Goal: Information Seeking & Learning: Learn about a topic

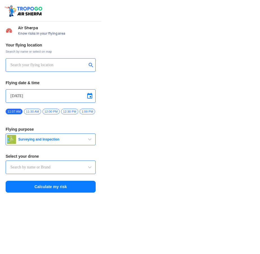
type input "Switch UAV"
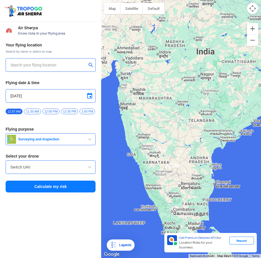
drag, startPoint x: 153, startPoint y: 172, endPoint x: 165, endPoint y: 116, distance: 57.4
click at [165, 116] on div at bounding box center [181, 129] width 160 height 258
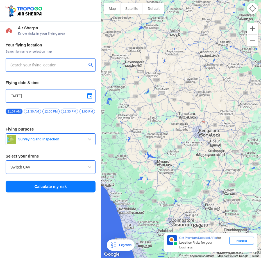
drag, startPoint x: 174, startPoint y: 190, endPoint x: 173, endPoint y: 136, distance: 54.3
click at [173, 136] on div at bounding box center [181, 129] width 160 height 258
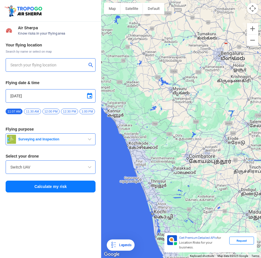
drag, startPoint x: 154, startPoint y: 189, endPoint x: 174, endPoint y: 124, distance: 67.5
click at [174, 124] on div at bounding box center [181, 129] width 160 height 258
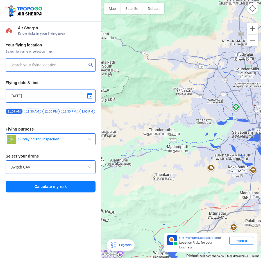
drag, startPoint x: 200, startPoint y: 100, endPoint x: 197, endPoint y: 121, distance: 21.1
click at [197, 121] on div at bounding box center [181, 129] width 160 height 258
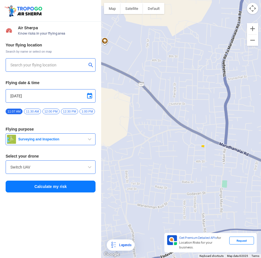
drag, startPoint x: 198, startPoint y: 104, endPoint x: 199, endPoint y: 132, distance: 28.1
click at [199, 132] on div at bounding box center [181, 129] width 160 height 258
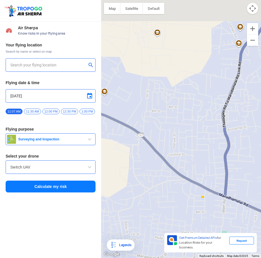
drag, startPoint x: 200, startPoint y: 127, endPoint x: 200, endPoint y: 133, distance: 6.2
click at [200, 133] on div at bounding box center [181, 129] width 160 height 258
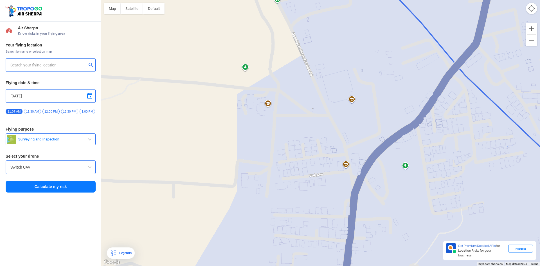
drag, startPoint x: 302, startPoint y: 44, endPoint x: 318, endPoint y: 141, distance: 97.9
click at [261, 141] on div at bounding box center [320, 133] width 439 height 266
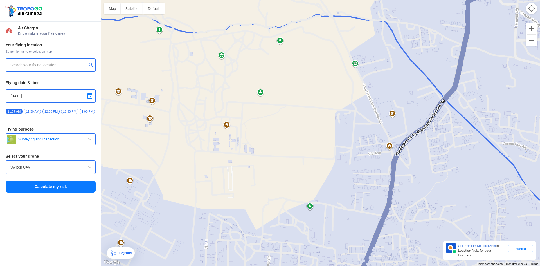
drag, startPoint x: 276, startPoint y: 114, endPoint x: 331, endPoint y: 98, distance: 57.2
click at [261, 98] on div at bounding box center [320, 133] width 439 height 266
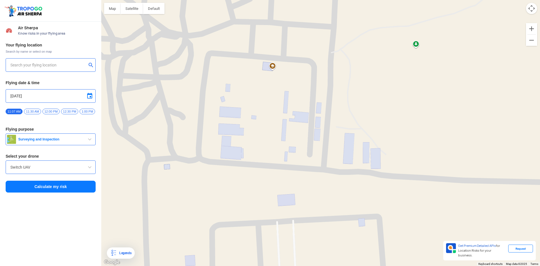
click at [126, 253] on div "Legends" at bounding box center [124, 253] width 14 height 7
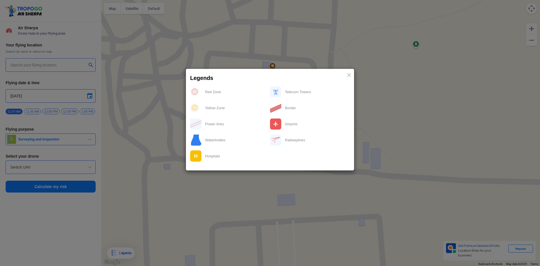
click at [205, 93] on div "Red Zone" at bounding box center [236, 92] width 68 height 12
click at [196, 91] on img at bounding box center [194, 91] width 9 height 9
click at [195, 101] on div at bounding box center [270, 126] width 160 height 80
click at [198, 119] on img at bounding box center [196, 123] width 12 height 11
click at [199, 130] on div at bounding box center [270, 126] width 160 height 80
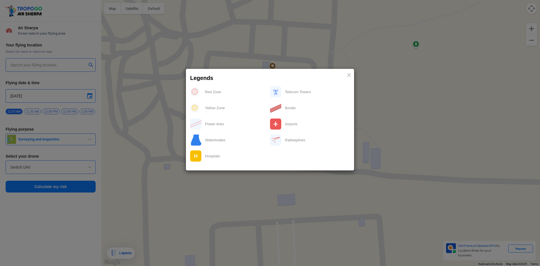
click at [196, 147] on div at bounding box center [270, 126] width 160 height 80
click at [196, 154] on img at bounding box center [196, 156] width 12 height 12
click at [261, 73] on div "Legends ×" at bounding box center [270, 77] width 168 height 16
click at [261, 76] on span "×" at bounding box center [349, 75] width 5 height 9
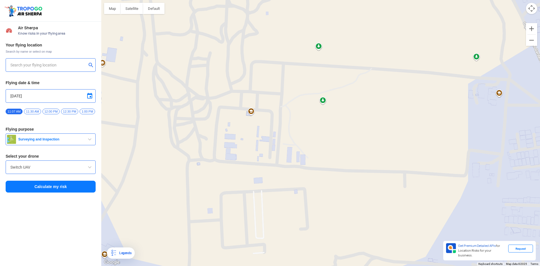
drag, startPoint x: 382, startPoint y: 97, endPoint x: 269, endPoint y: 143, distance: 122.8
click at [261, 143] on div at bounding box center [320, 133] width 439 height 266
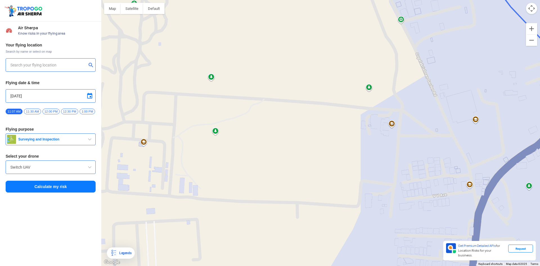
click at [261, 96] on div at bounding box center [320, 133] width 439 height 266
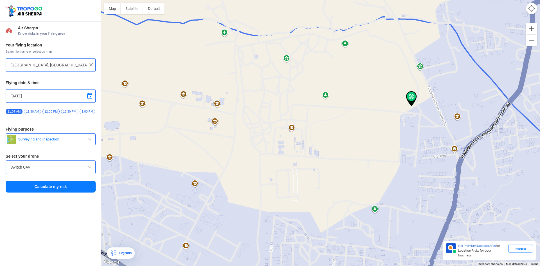
drag, startPoint x: 405, startPoint y: 67, endPoint x: 367, endPoint y: 119, distance: 64.5
click at [261, 119] on div at bounding box center [320, 133] width 439 height 266
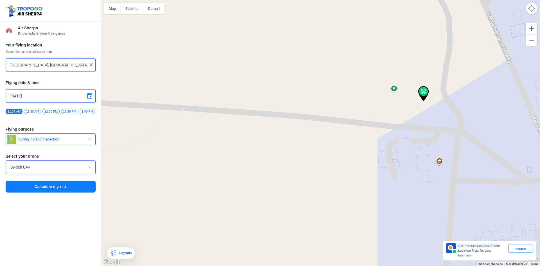
click at [261, 108] on div at bounding box center [320, 133] width 439 height 266
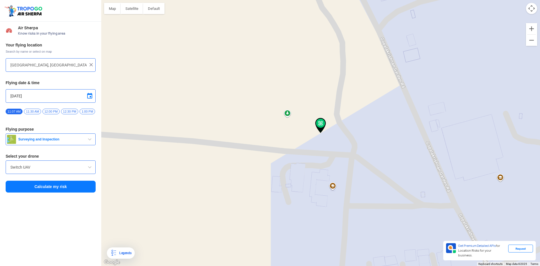
click at [261, 132] on img at bounding box center [320, 125] width 11 height 15
click at [261, 127] on img at bounding box center [320, 125] width 11 height 15
click at [261, 93] on div at bounding box center [320, 133] width 439 height 266
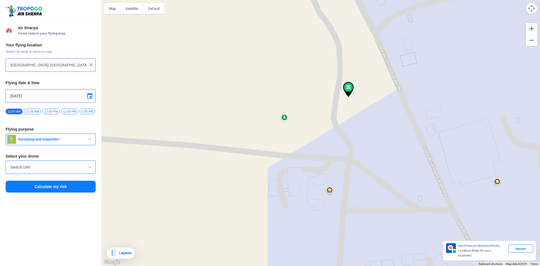
click at [261, 93] on div at bounding box center [320, 133] width 439 height 266
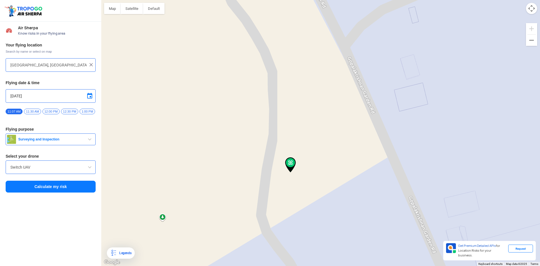
click at [261, 124] on div at bounding box center [320, 133] width 439 height 266
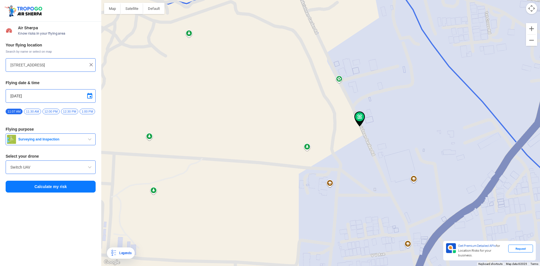
click at [261, 8] on button "Map camera controls" at bounding box center [531, 8] width 11 height 11
click at [261, 10] on button "Move down" at bounding box center [503, 8] width 11 height 11
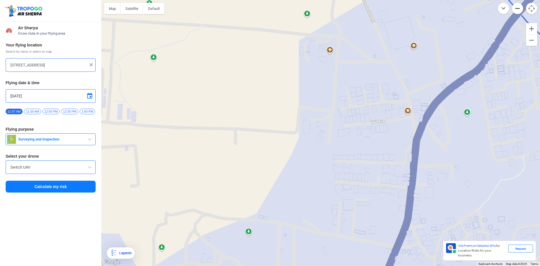
click at [261, 7] on button "Zoom out" at bounding box center [517, 8] width 11 height 11
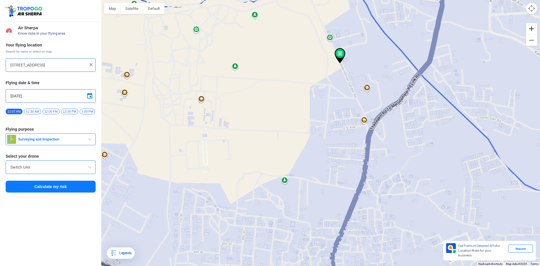
click at [261, 29] on button "Zoom in" at bounding box center [531, 28] width 11 height 11
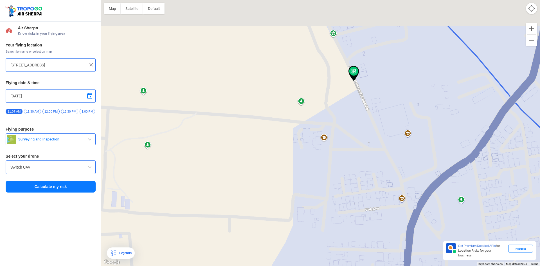
drag, startPoint x: 363, startPoint y: 59, endPoint x: 354, endPoint y: 156, distance: 97.7
click at [261, 158] on div at bounding box center [320, 133] width 439 height 266
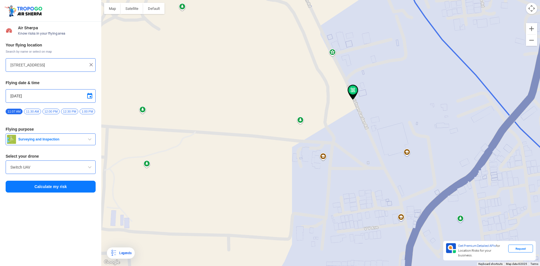
click at [261, 103] on div at bounding box center [320, 133] width 439 height 266
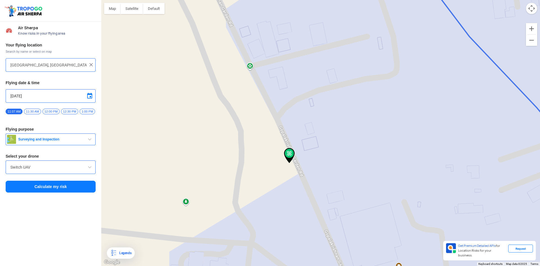
click at [261, 147] on div at bounding box center [320, 133] width 439 height 266
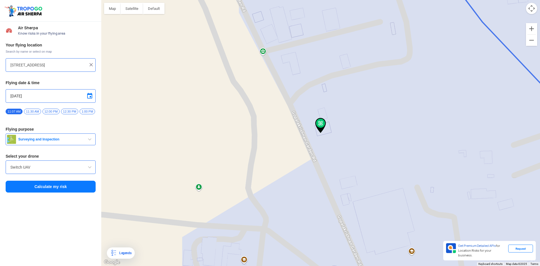
drag, startPoint x: 64, startPoint y: 185, endPoint x: 193, endPoint y: 149, distance: 133.0
click at [153, 170] on div "Location Risk Score Air Sherpa Know risks in your flying area Your flying locat…" at bounding box center [270, 133] width 540 height 266
click at [261, 127] on div at bounding box center [320, 133] width 439 height 266
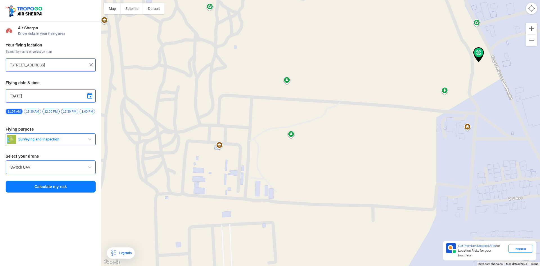
click at [123, 254] on div "Legends" at bounding box center [124, 253] width 14 height 7
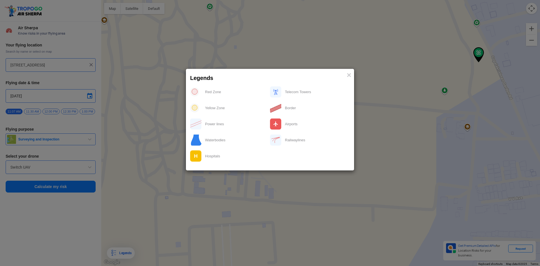
click at [214, 142] on div "Waterbodies" at bounding box center [236, 140] width 68 height 12
click at [230, 111] on div "Yellow Zone" at bounding box center [236, 108] width 68 height 12
click at [261, 111] on div "Border" at bounding box center [316, 108] width 68 height 12
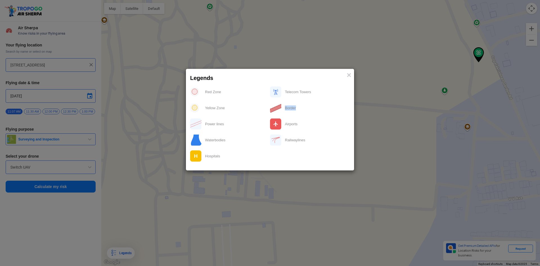
click at [261, 111] on div "Border" at bounding box center [316, 108] width 68 height 12
click at [261, 73] on span "×" at bounding box center [349, 75] width 5 height 9
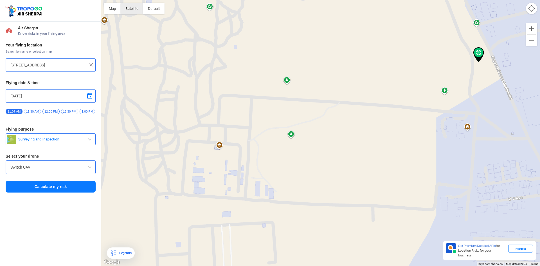
click at [130, 8] on button "Satellite" at bounding box center [132, 8] width 23 height 11
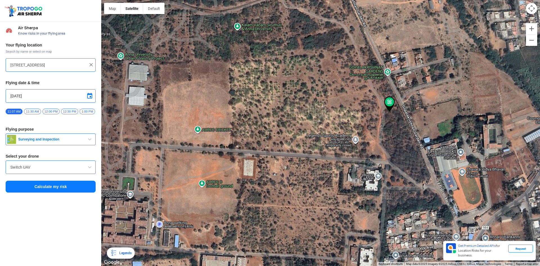
drag, startPoint x: 376, startPoint y: 145, endPoint x: 286, endPoint y: 194, distance: 102.6
click at [261, 194] on div at bounding box center [320, 133] width 439 height 266
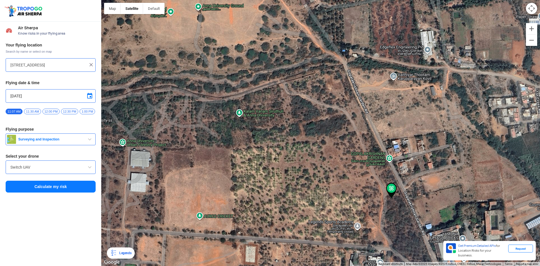
drag, startPoint x: 304, startPoint y: 98, endPoint x: 306, endPoint y: 165, distance: 66.7
click at [261, 165] on div at bounding box center [320, 133] width 439 height 266
click at [261, 57] on div at bounding box center [320, 133] width 439 height 266
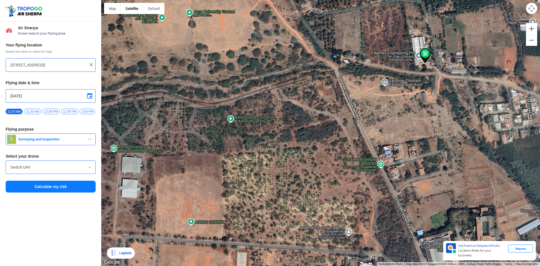
type input "[PERSON_NAME] Palayam, [GEOGRAPHIC_DATA], [GEOGRAPHIC_DATA], [GEOGRAPHIC_DATA],…"
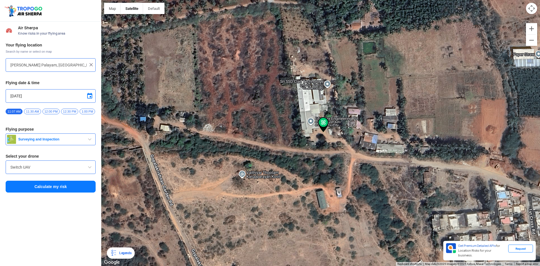
click at [261, 129] on div at bounding box center [320, 133] width 439 height 266
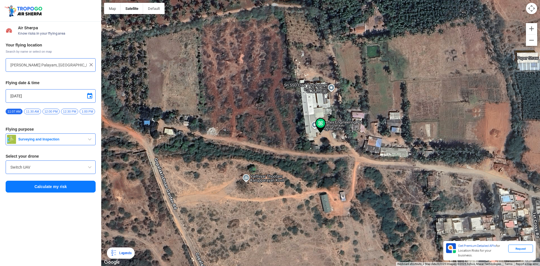
click at [66, 188] on button "Calculate my risk" at bounding box center [51, 187] width 90 height 12
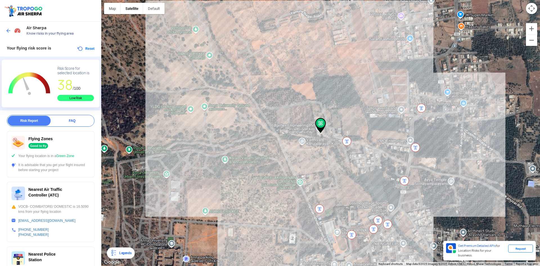
click at [261, 139] on img at bounding box center [346, 141] width 9 height 9
click at [261, 142] on img at bounding box center [346, 141] width 9 height 9
drag, startPoint x: 32, startPoint y: 196, endPoint x: 48, endPoint y: 197, distance: 16.6
click at [48, 197] on span "Nearest Air Traffic Controller (ATC)" at bounding box center [45, 192] width 34 height 10
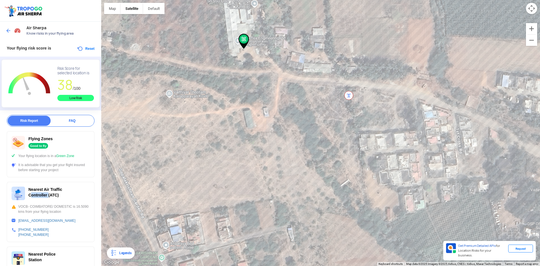
drag, startPoint x: 342, startPoint y: 99, endPoint x: 345, endPoint y: 124, distance: 24.5
click at [261, 124] on div at bounding box center [320, 133] width 439 height 266
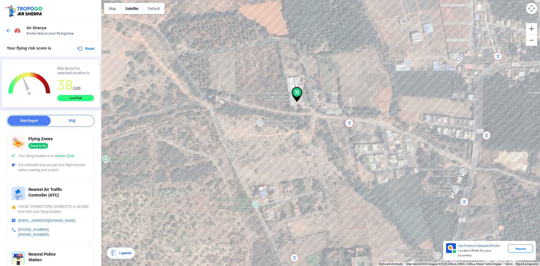
click at [93, 190] on div "Report FAQ Risk Report FAQ Flying Zones Good to fly Your flying location is in …" at bounding box center [50, 257] width 101 height 284
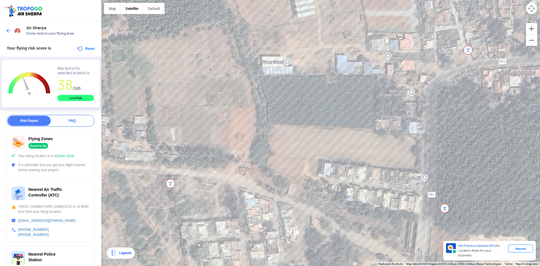
drag, startPoint x: 418, startPoint y: 118, endPoint x: 408, endPoint y: 151, distance: 34.4
click at [261, 153] on div at bounding box center [320, 133] width 439 height 266
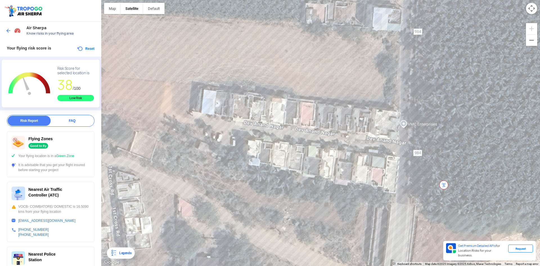
drag, startPoint x: 416, startPoint y: 192, endPoint x: 380, endPoint y: 124, distance: 76.1
click at [261, 124] on div at bounding box center [320, 133] width 439 height 266
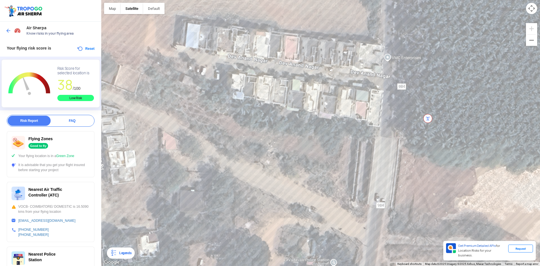
drag, startPoint x: 317, startPoint y: 206, endPoint x: 307, endPoint y: 142, distance: 64.3
click at [261, 142] on div at bounding box center [320, 133] width 439 height 266
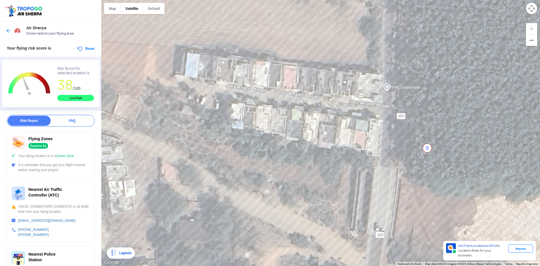
drag, startPoint x: 380, startPoint y: 68, endPoint x: 381, endPoint y: 112, distance: 43.6
click at [261, 116] on div at bounding box center [320, 133] width 439 height 266
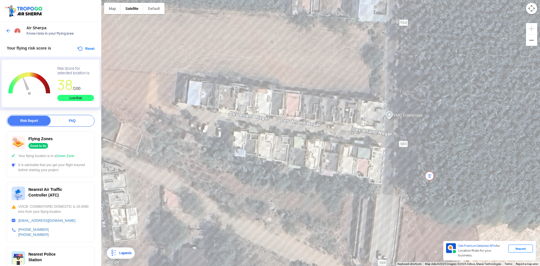
drag, startPoint x: 376, startPoint y: 120, endPoint x: 378, endPoint y: 167, distance: 46.2
click at [261, 167] on div at bounding box center [320, 133] width 439 height 266
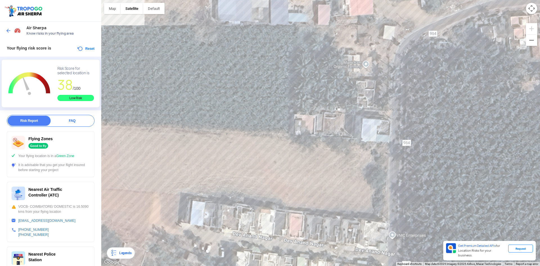
drag, startPoint x: 378, startPoint y: 102, endPoint x: 378, endPoint y: 166, distance: 63.6
click at [261, 166] on div at bounding box center [320, 133] width 439 height 266
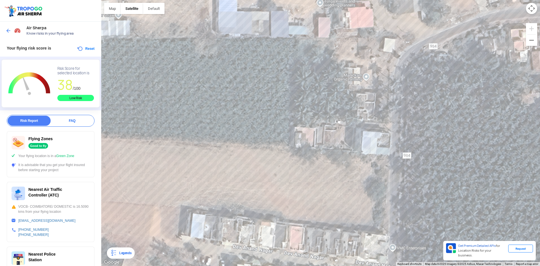
drag, startPoint x: 369, startPoint y: 89, endPoint x: 372, endPoint y: 117, distance: 28.0
click at [261, 117] on div at bounding box center [320, 133] width 439 height 266
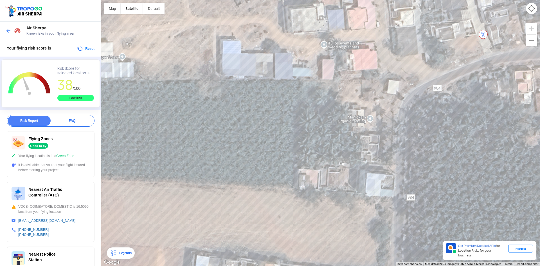
drag, startPoint x: 359, startPoint y: 113, endPoint x: 360, endPoint y: 126, distance: 12.7
click at [261, 126] on div at bounding box center [320, 133] width 439 height 266
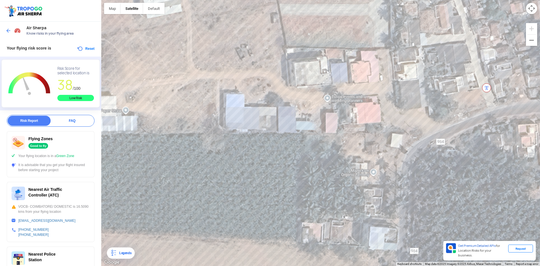
drag, startPoint x: 374, startPoint y: 83, endPoint x: 377, endPoint y: 142, distance: 58.3
click at [261, 142] on div at bounding box center [320, 133] width 439 height 266
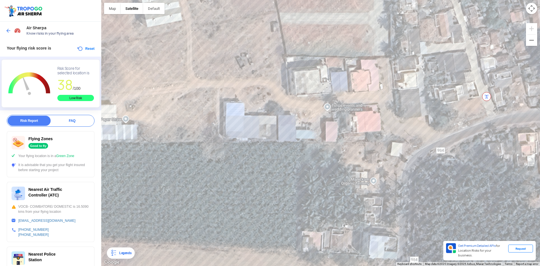
click at [261, 107] on div at bounding box center [320, 133] width 439 height 266
click at [261, 109] on div at bounding box center [320, 133] width 439 height 266
click at [261, 173] on div at bounding box center [320, 133] width 439 height 266
click at [7, 27] on div at bounding box center [14, 31] width 17 height 10
click at [8, 31] on img at bounding box center [9, 31] width 6 height 6
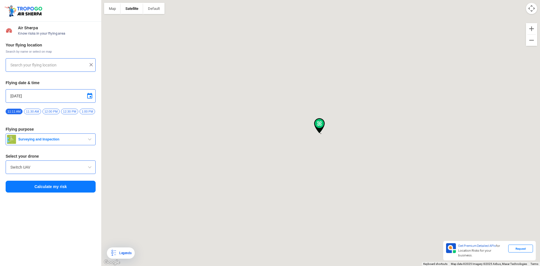
type input "[PERSON_NAME] Palayam, [GEOGRAPHIC_DATA], [GEOGRAPHIC_DATA], [GEOGRAPHIC_DATA],…"
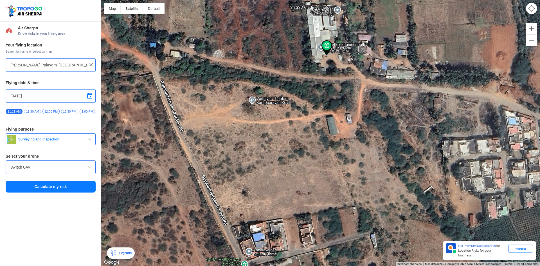
click at [261, 50] on div at bounding box center [320, 133] width 439 height 266
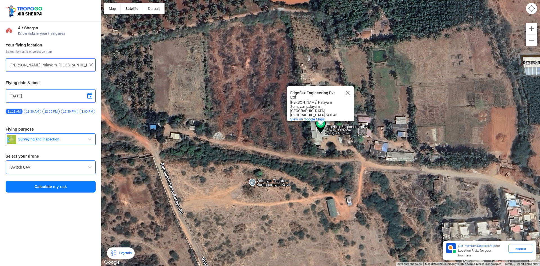
click at [261, 117] on span "View on Google Maps" at bounding box center [307, 119] width 35 height 4
